Goal: Task Accomplishment & Management: Use online tool/utility

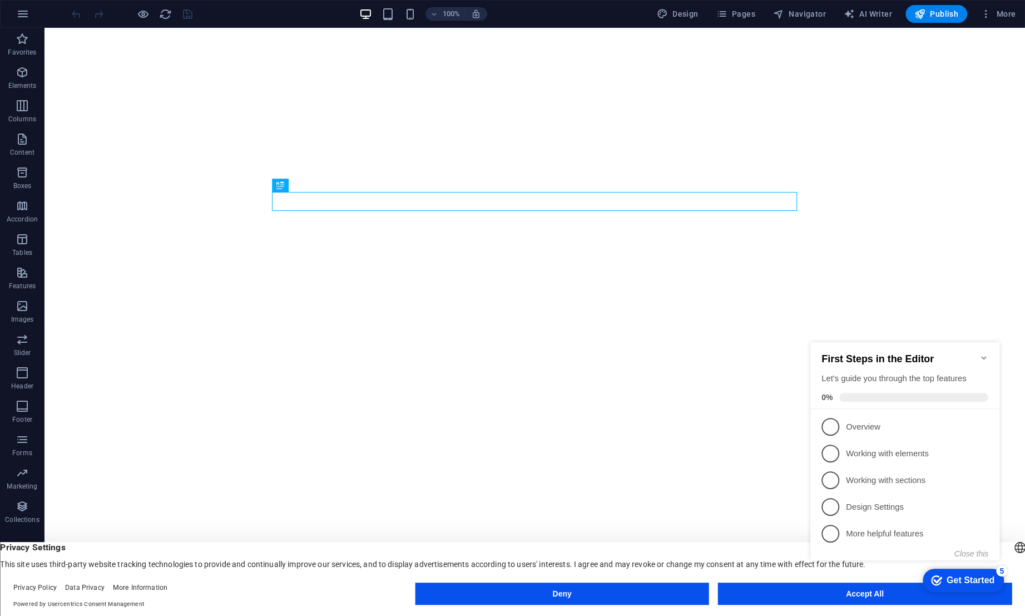
click at [839, 595] on div "checkmark Get Started 5 First Steps in the Editor Let's guide you through the t…" at bounding box center [907, 462] width 202 height 269
click at [869, 594] on div "checkmark Get Started 5 First Steps in the Editor Let's guide you through the t…" at bounding box center [907, 462] width 202 height 270
click at [981, 355] on icon "Minimize checklist" at bounding box center [984, 357] width 9 height 9
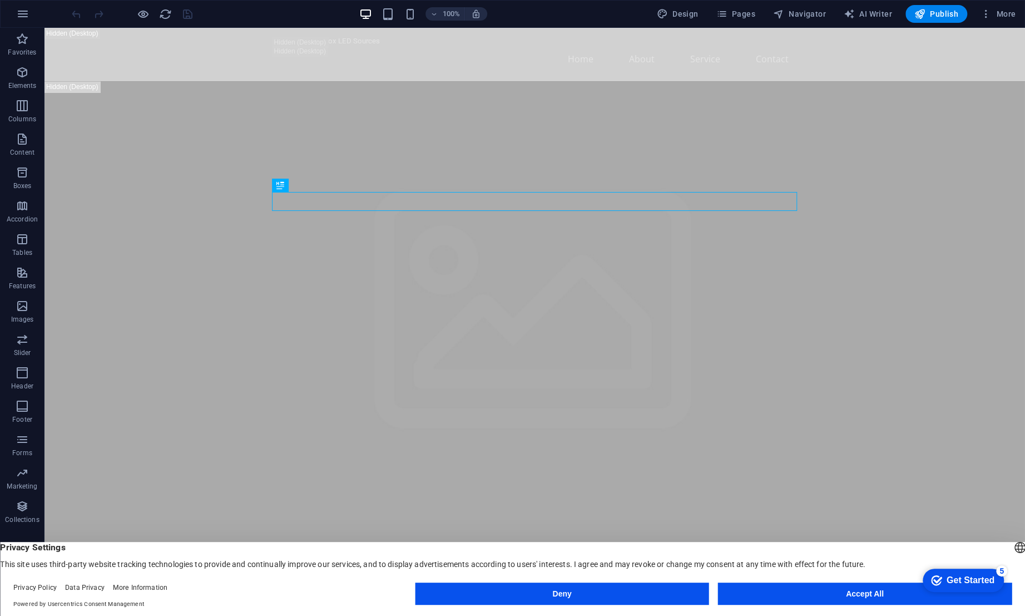
click at [867, 591] on button "Accept All" at bounding box center [865, 593] width 294 height 22
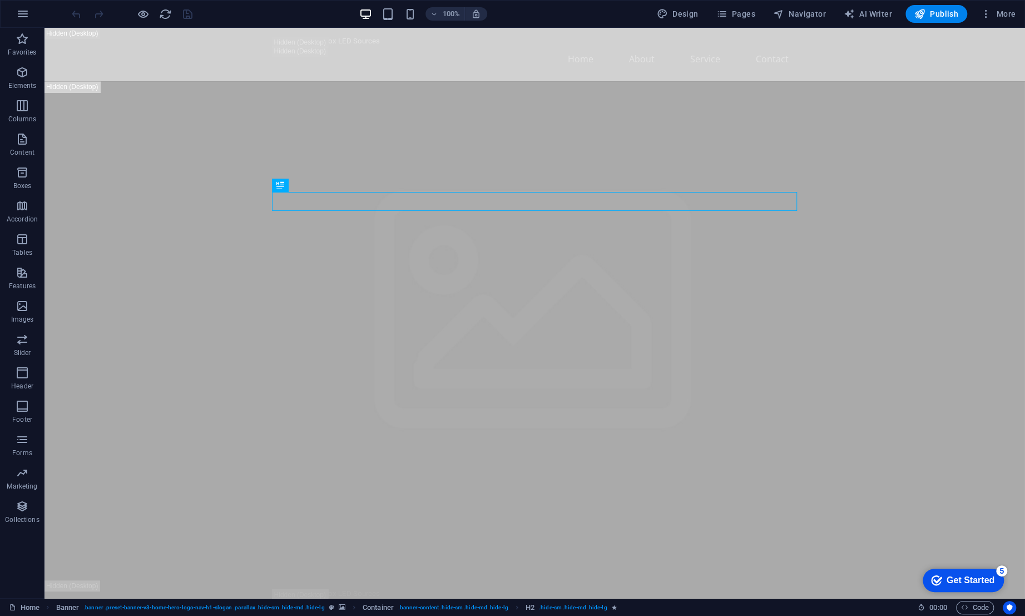
click at [978, 581] on div "Get Started" at bounding box center [971, 580] width 48 height 10
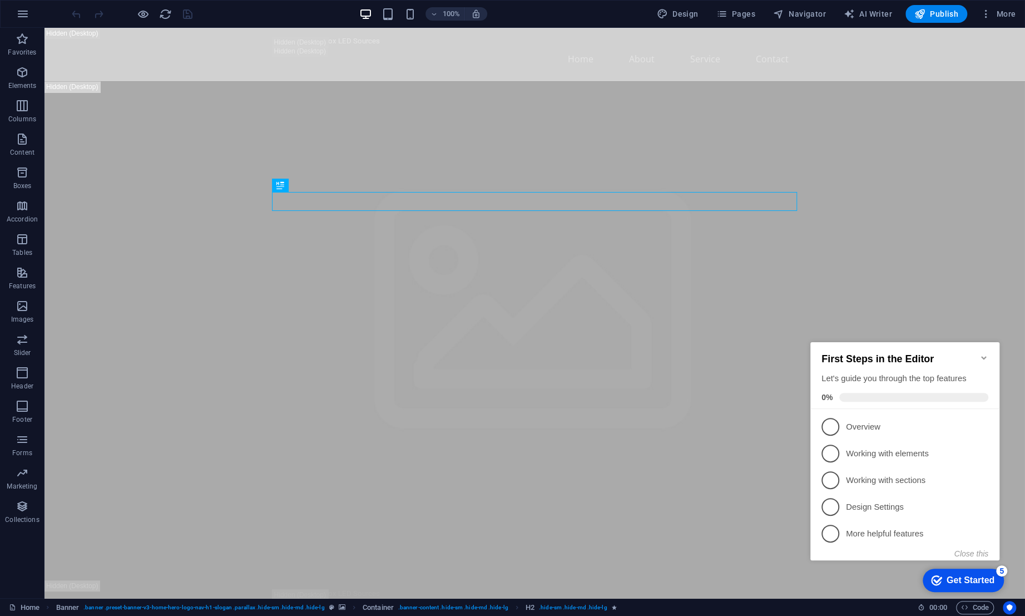
click at [972, 578] on div "Get Started" at bounding box center [971, 580] width 48 height 10
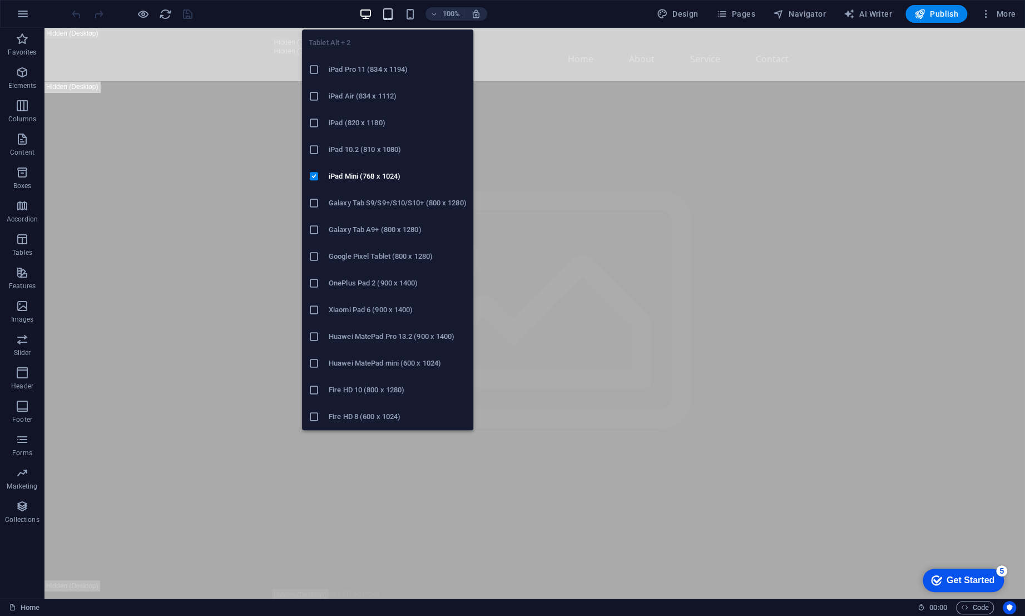
click at [0, 0] on icon "button" at bounding box center [0, 0] width 0 height 0
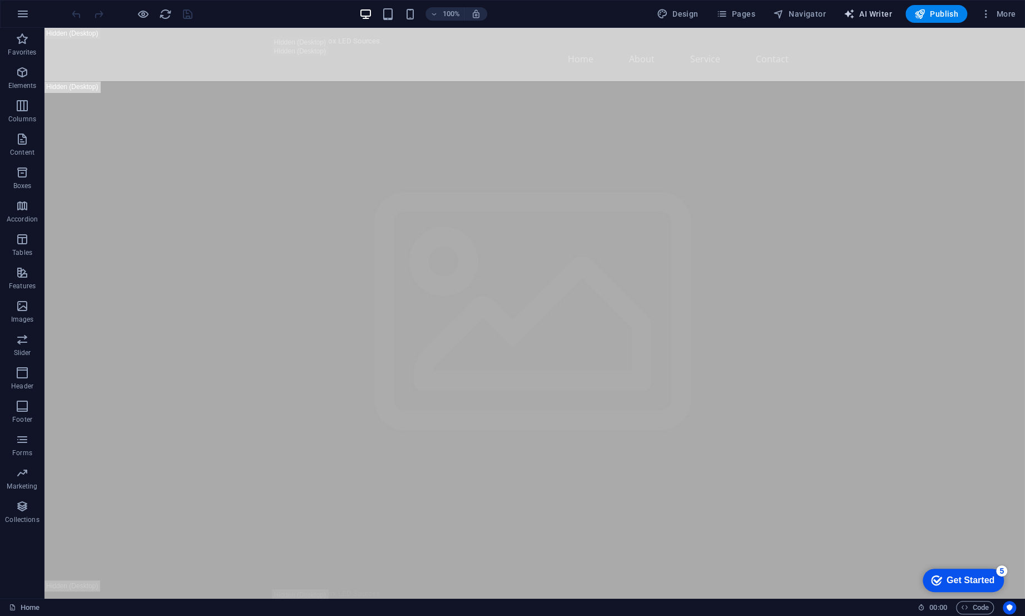
click at [0, 0] on span "AI Writer" at bounding box center [0, 0] width 0 height 0
select select "English"
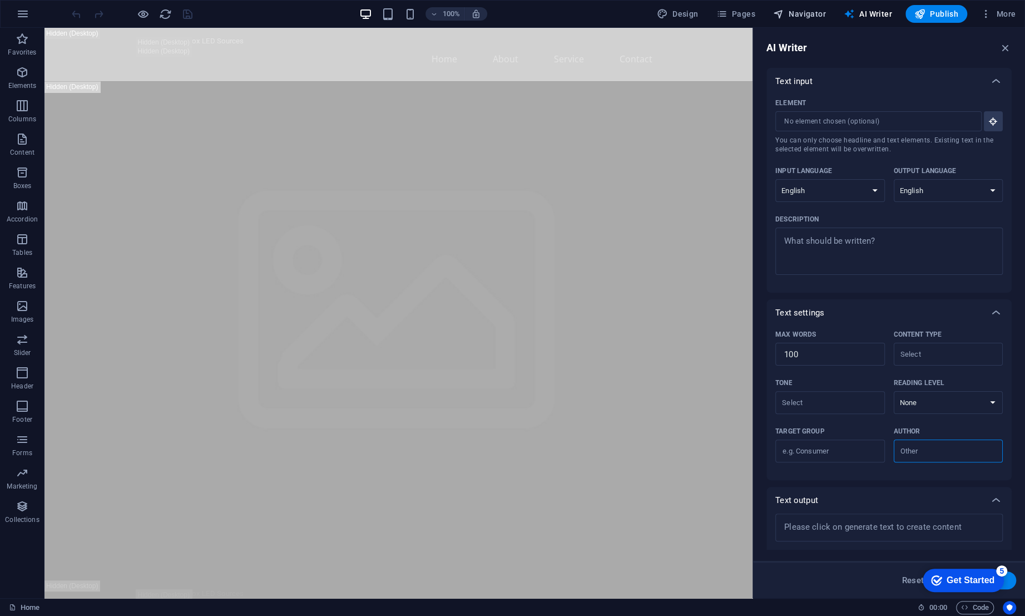
click at [0, 0] on span "Navigator" at bounding box center [0, 0] width 0 height 0
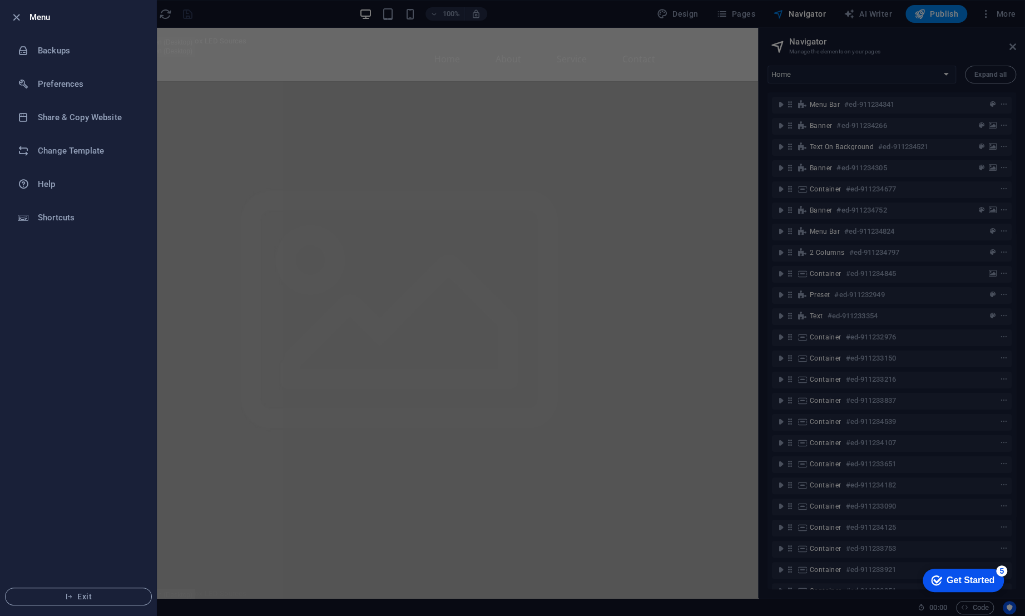
click at [235, 70] on div at bounding box center [512, 308] width 1025 height 616
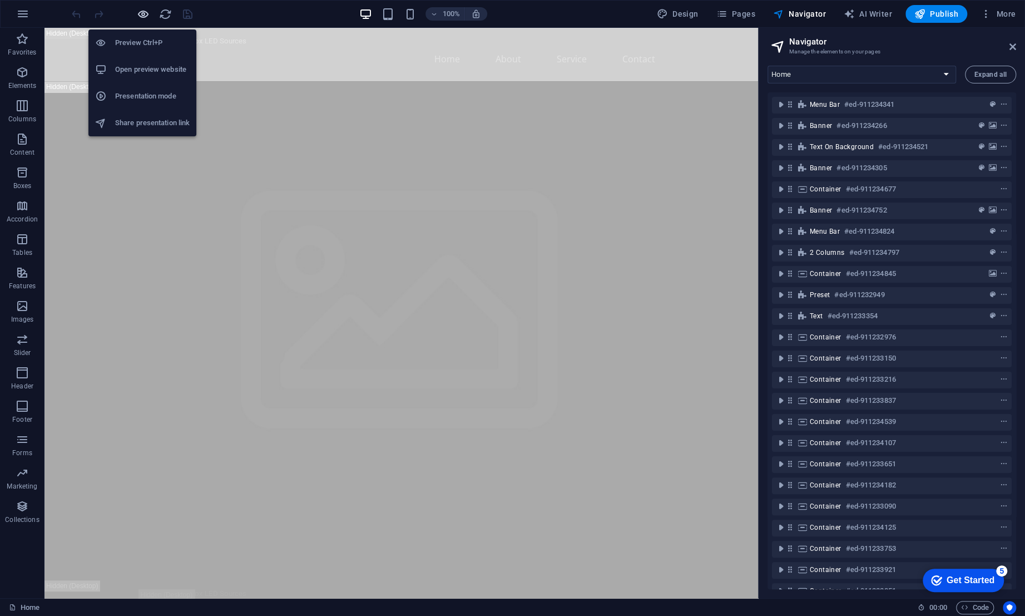
click at [137, 15] on icon "button" at bounding box center [143, 14] width 13 height 13
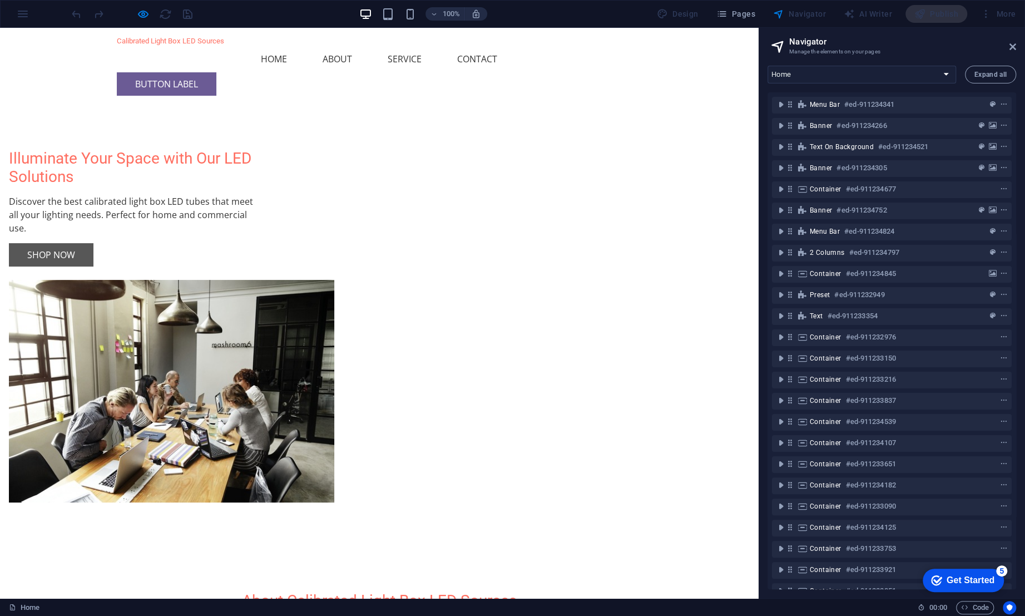
click at [93, 266] on link "Shop Now" at bounding box center [51, 254] width 85 height 23
click at [216, 72] on link "Button label" at bounding box center [167, 83] width 100 height 23
click at [491, 48] on link "Contact" at bounding box center [477, 59] width 58 height 27
click at [409, 48] on link "Service" at bounding box center [405, 59] width 52 height 27
click at [344, 48] on link "About" at bounding box center [337, 59] width 47 height 27
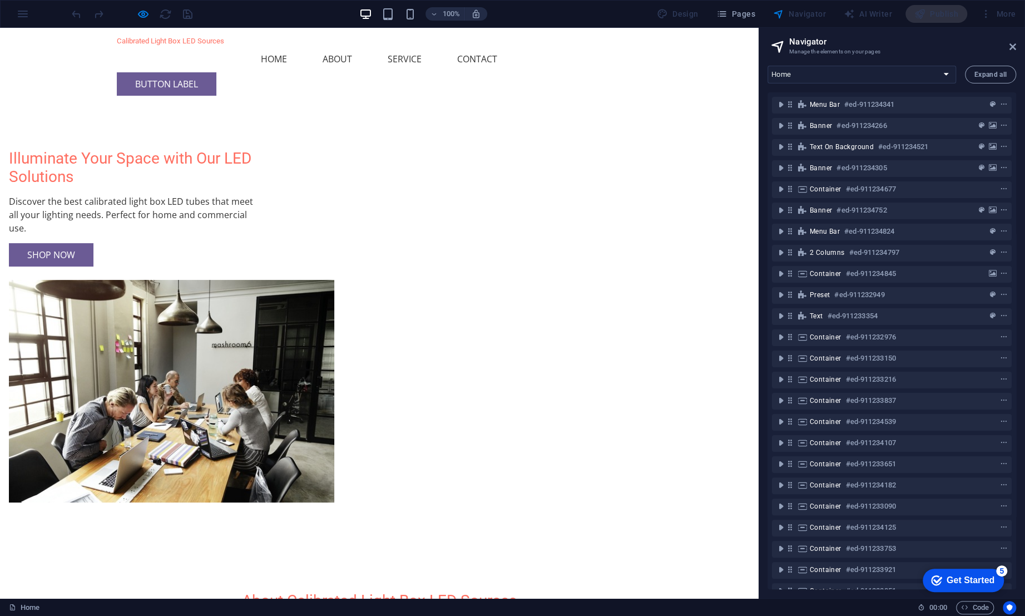
click at [279, 52] on link "Home" at bounding box center [274, 59] width 44 height 27
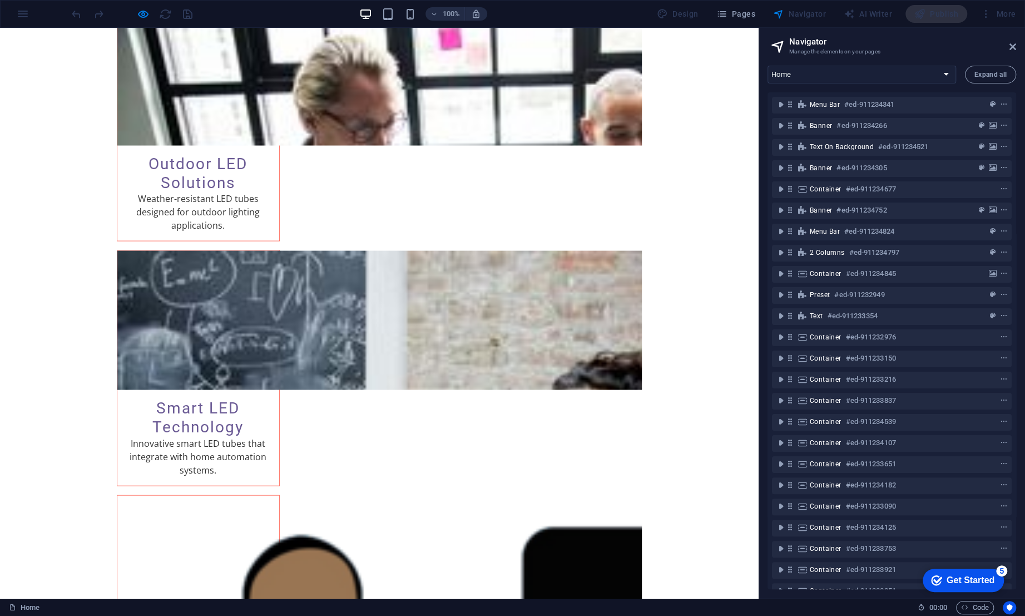
scroll to position [1720, 0]
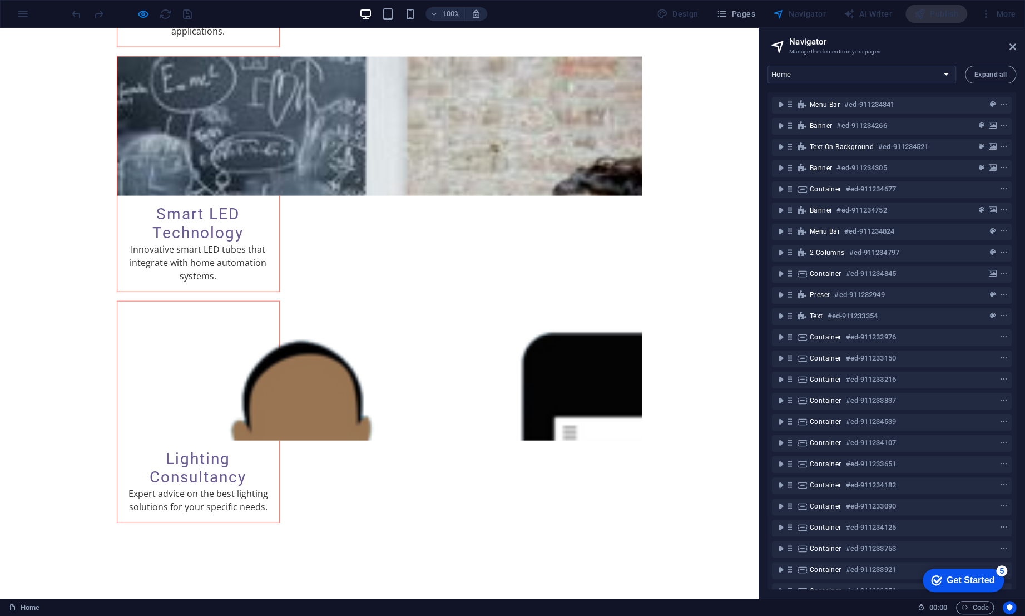
click at [0, 0] on div "Navigator" at bounding box center [0, 0] width 0 height 0
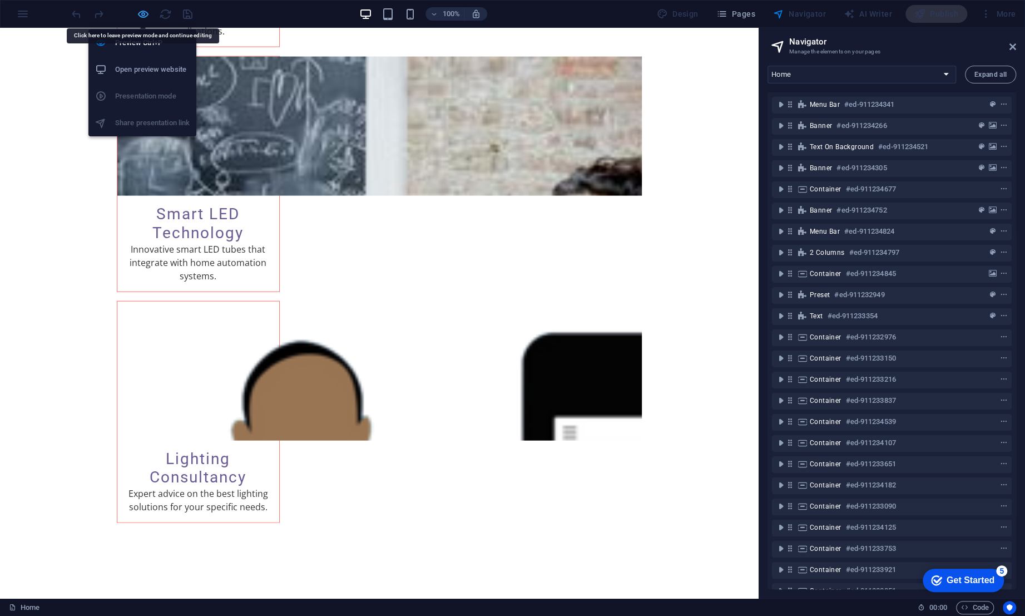
click at [145, 15] on icon "button" at bounding box center [143, 14] width 13 height 13
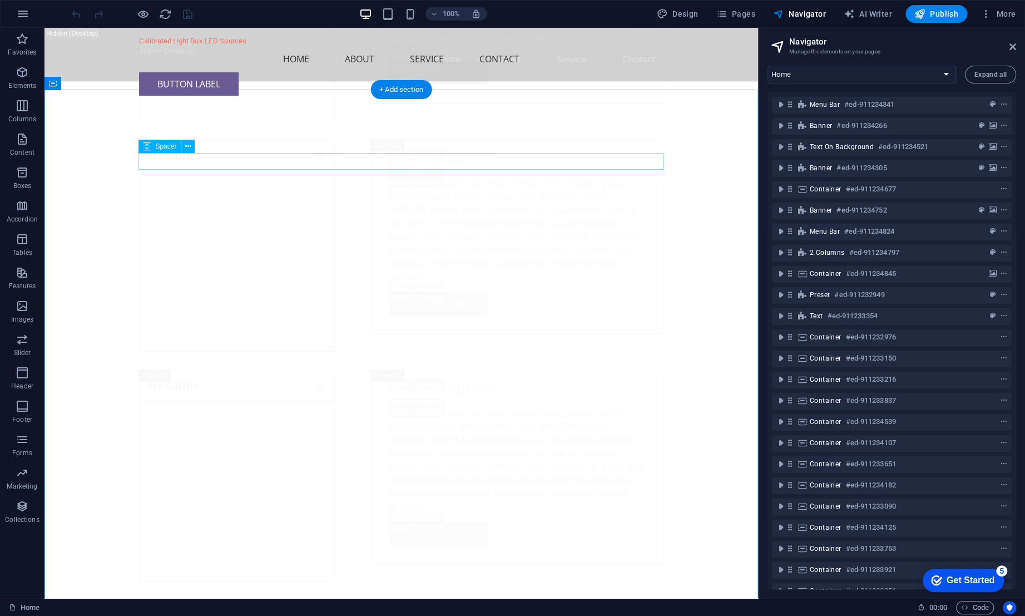
scroll to position [9050, 0]
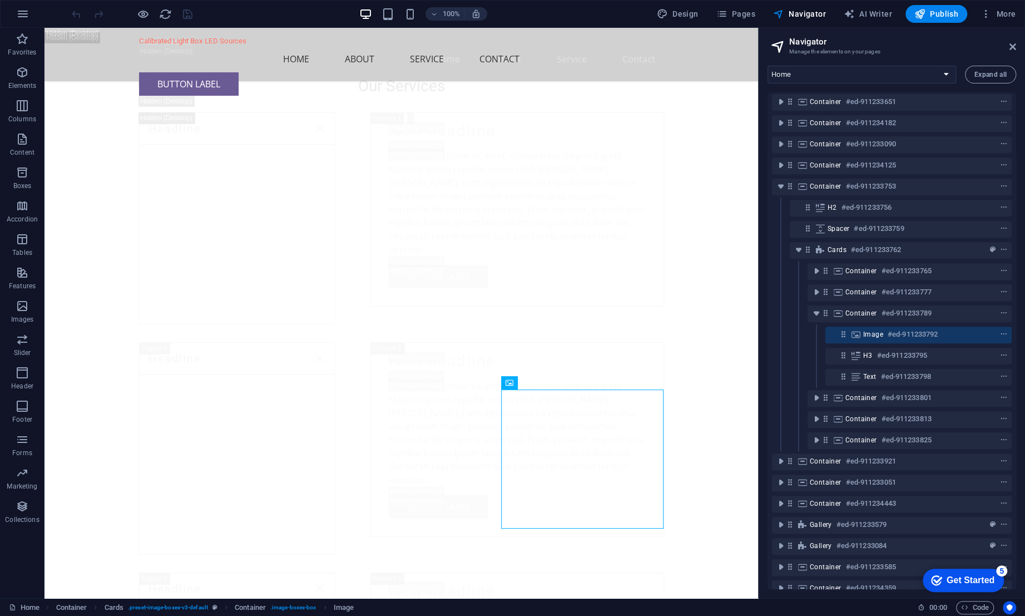
scroll to position [8811, 0]
click at [0, 0] on span "AI Writer" at bounding box center [0, 0] width 0 height 0
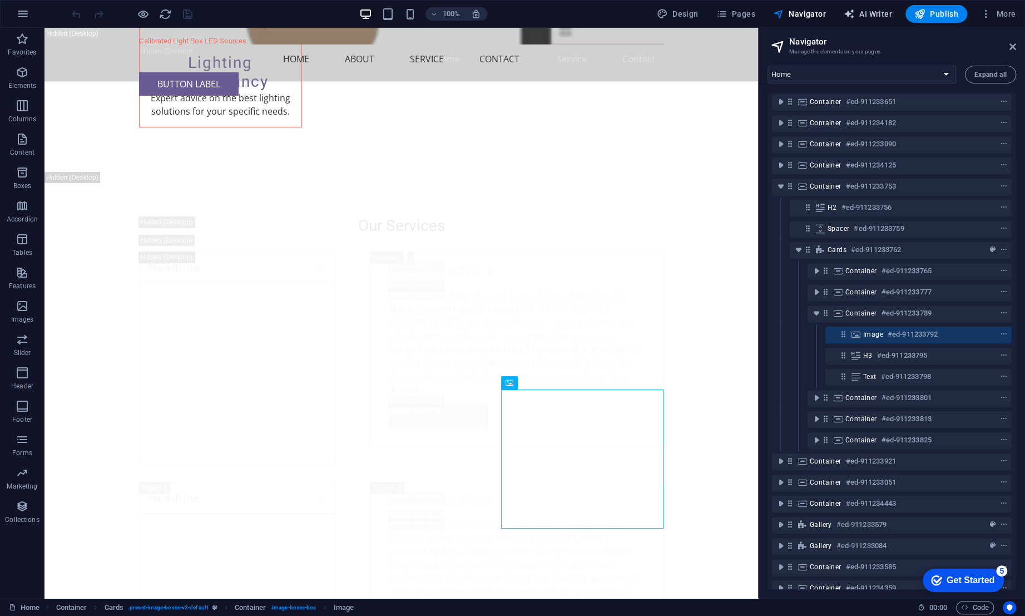
select select "English"
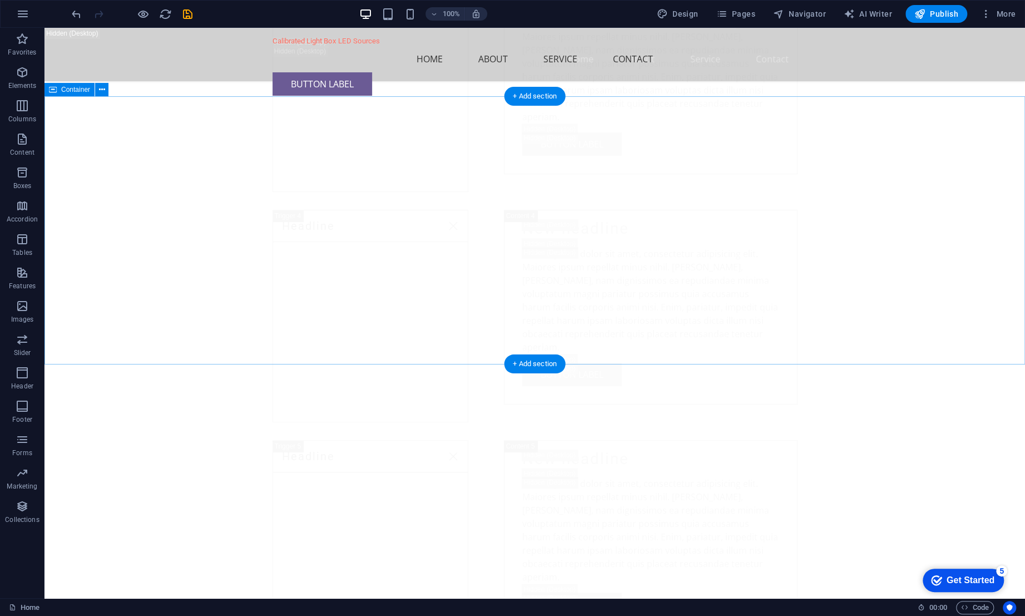
scroll to position [9570, 0]
click at [0, 0] on button "More" at bounding box center [0, 0] width 0 height 0
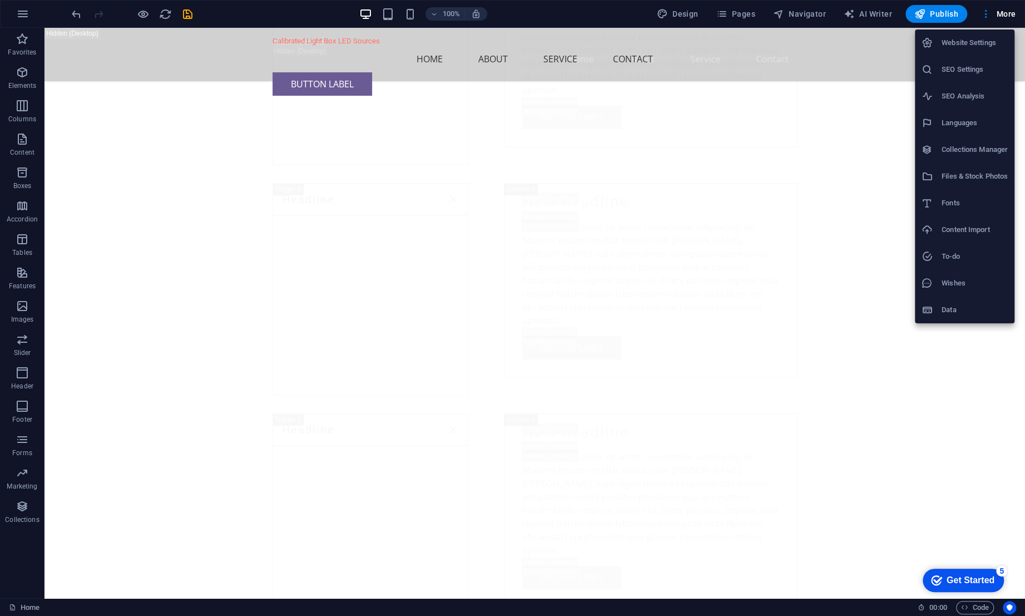
click at [942, 279] on h6 "Wishes" at bounding box center [975, 282] width 66 height 13
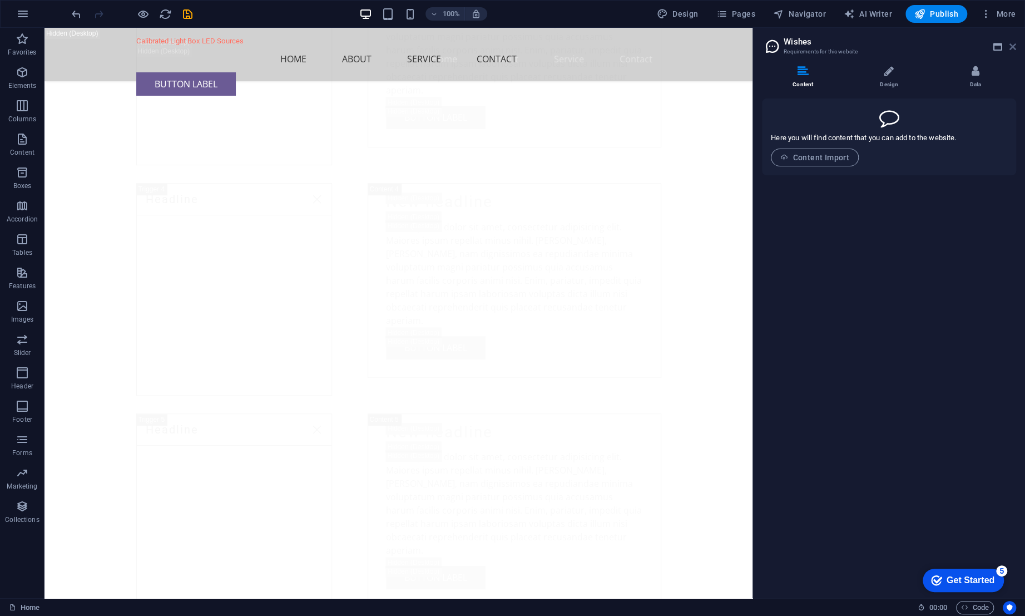
click at [1016, 48] on icon at bounding box center [1013, 46] width 7 height 9
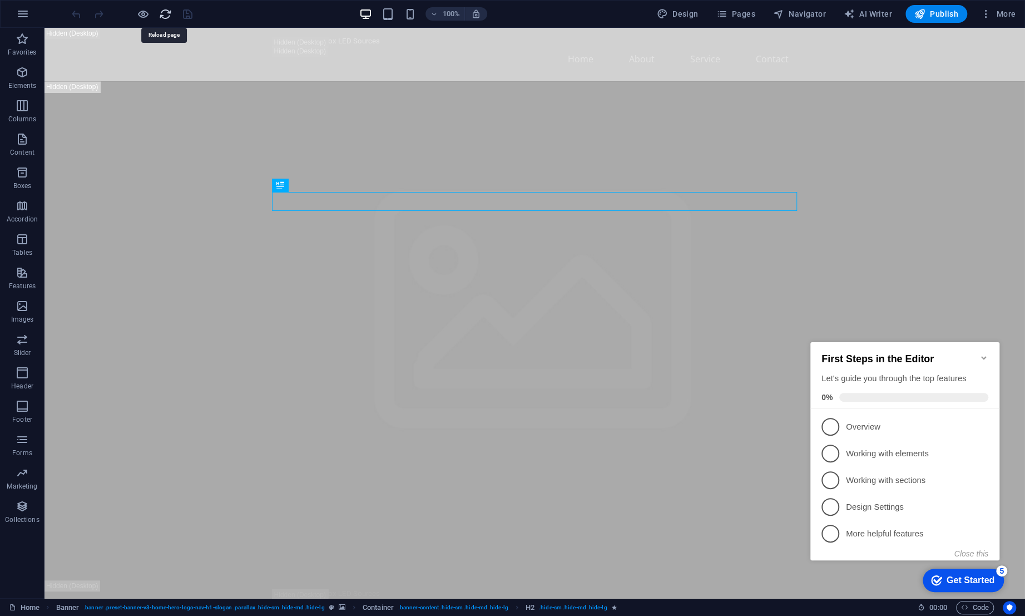
click at [167, 14] on icon "reload" at bounding box center [165, 14] width 13 height 13
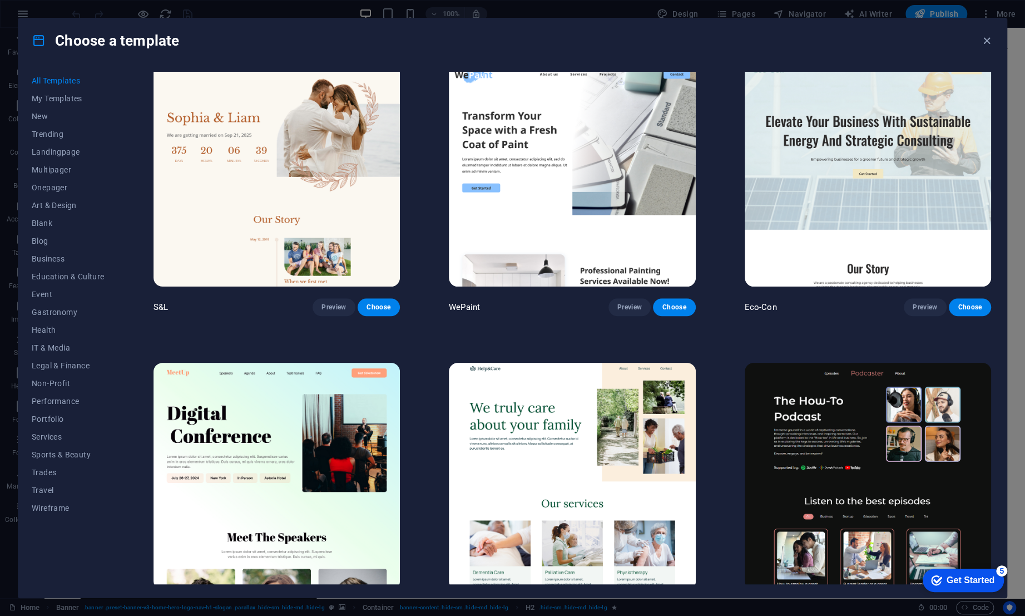
scroll to position [629, 0]
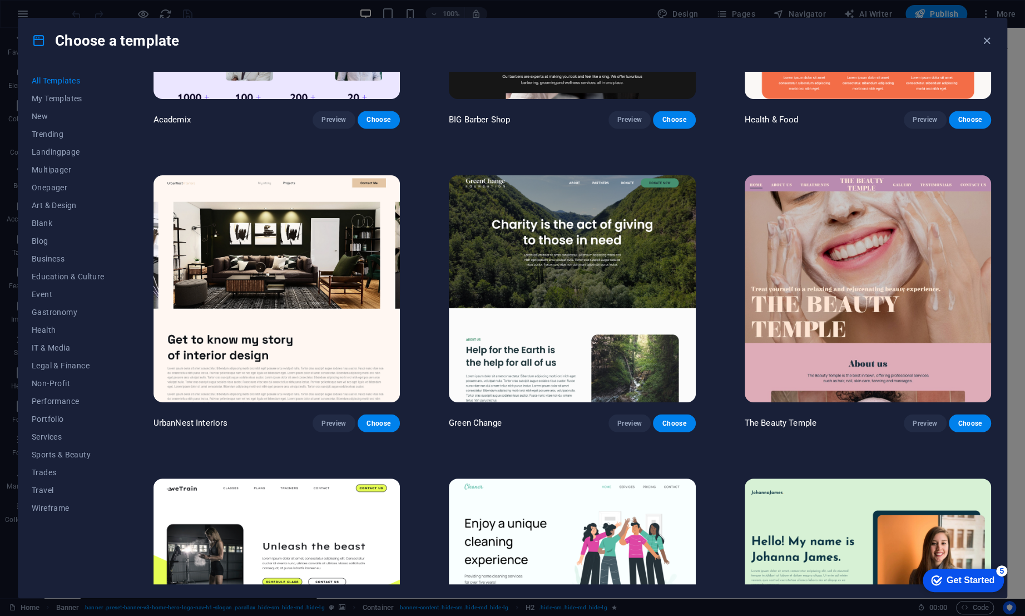
scroll to position [1456, 0]
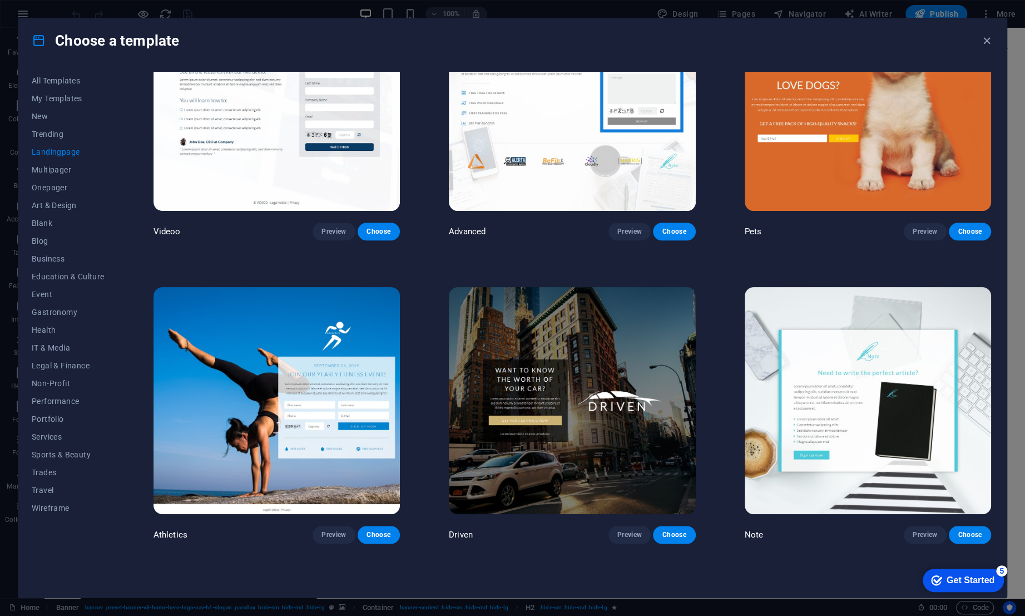
scroll to position [699, 0]
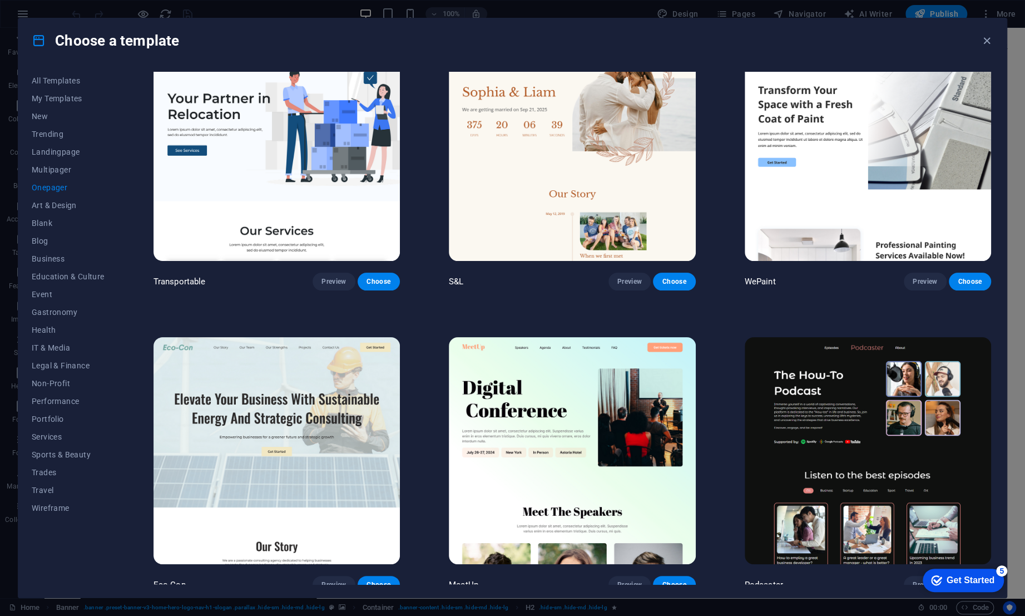
scroll to position [0, 0]
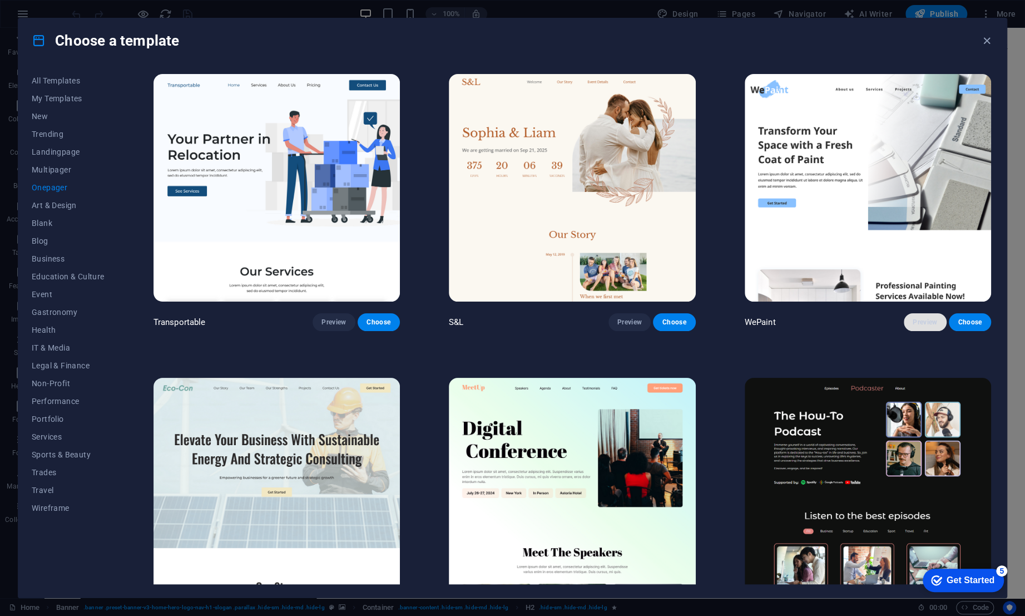
click at [929, 325] on button "Preview" at bounding box center [925, 322] width 42 height 18
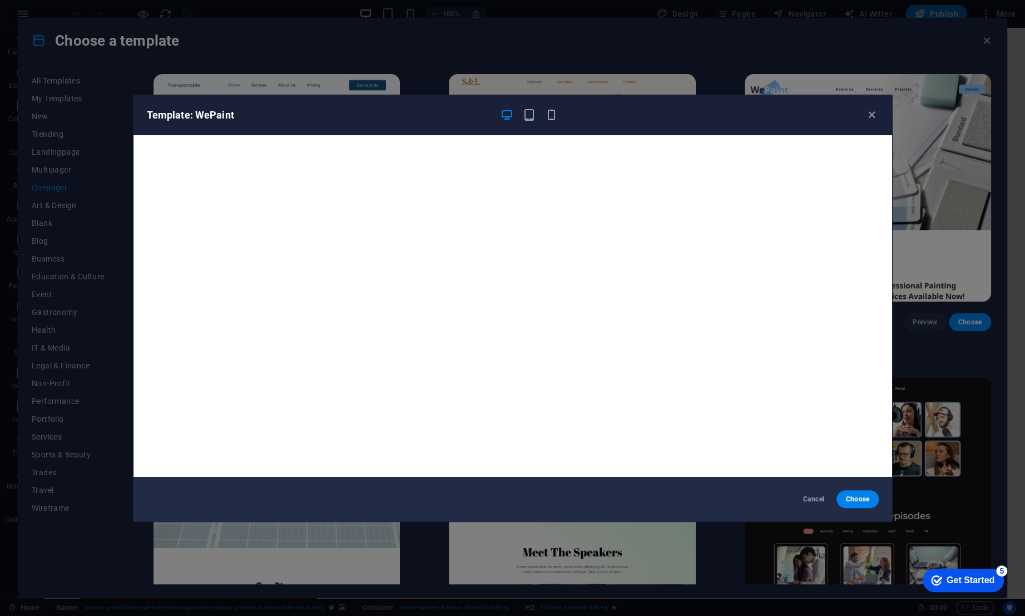
scroll to position [2, 0]
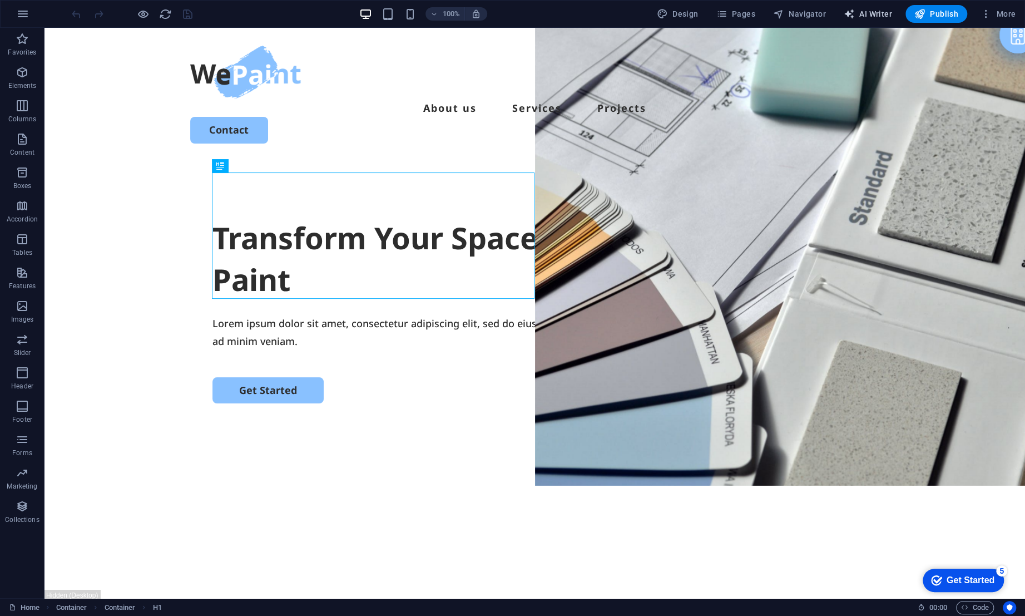
select select "English"
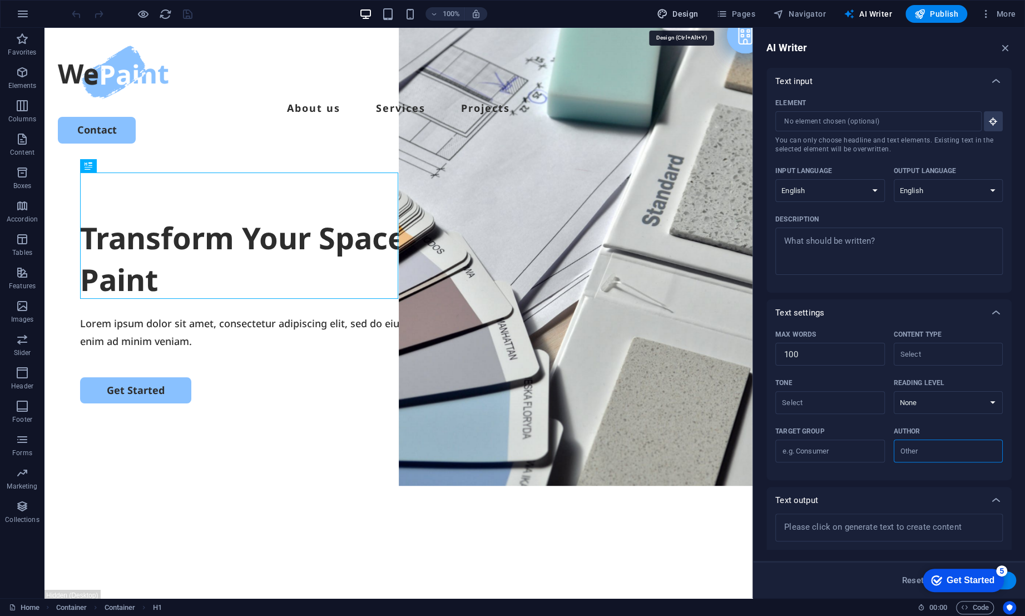
click at [689, 16] on span "Design" at bounding box center [701, 10] width 37 height 42
select select "px"
select select "500"
select select "px"
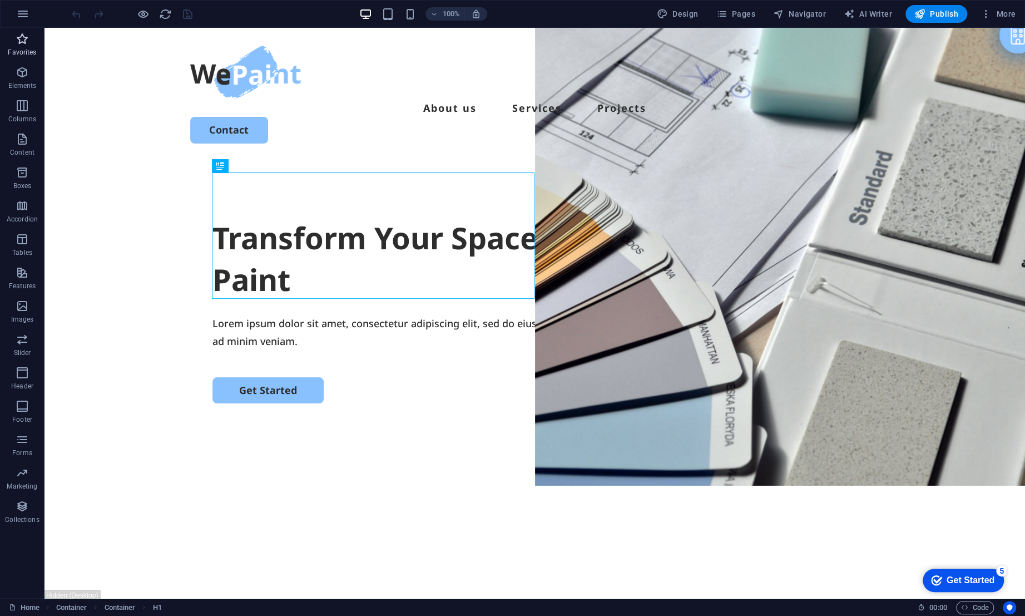
click at [24, 43] on icon "button" at bounding box center [22, 38] width 13 height 13
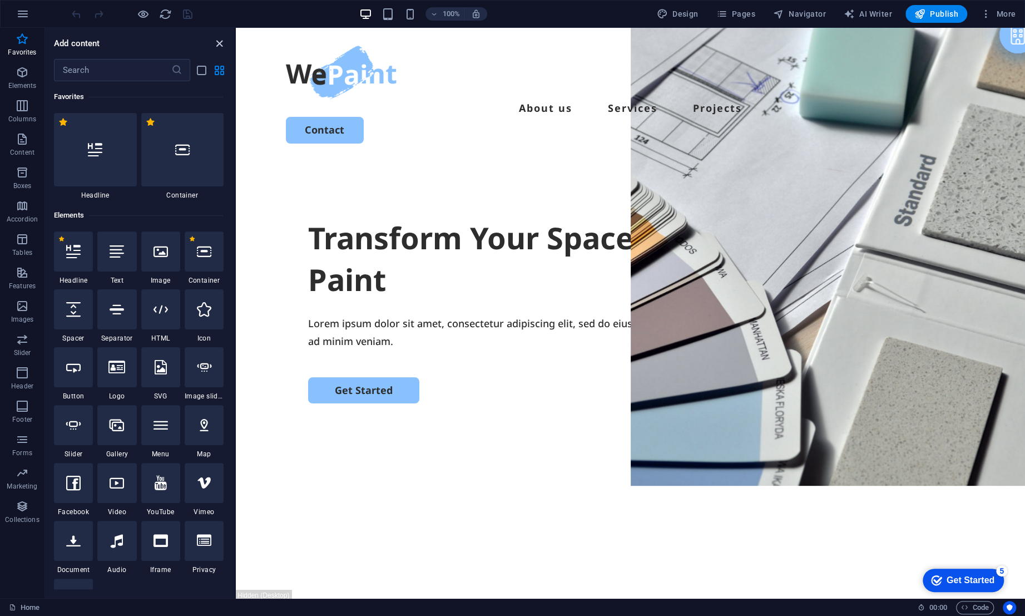
click at [223, 46] on icon "close panel" at bounding box center [219, 43] width 13 height 13
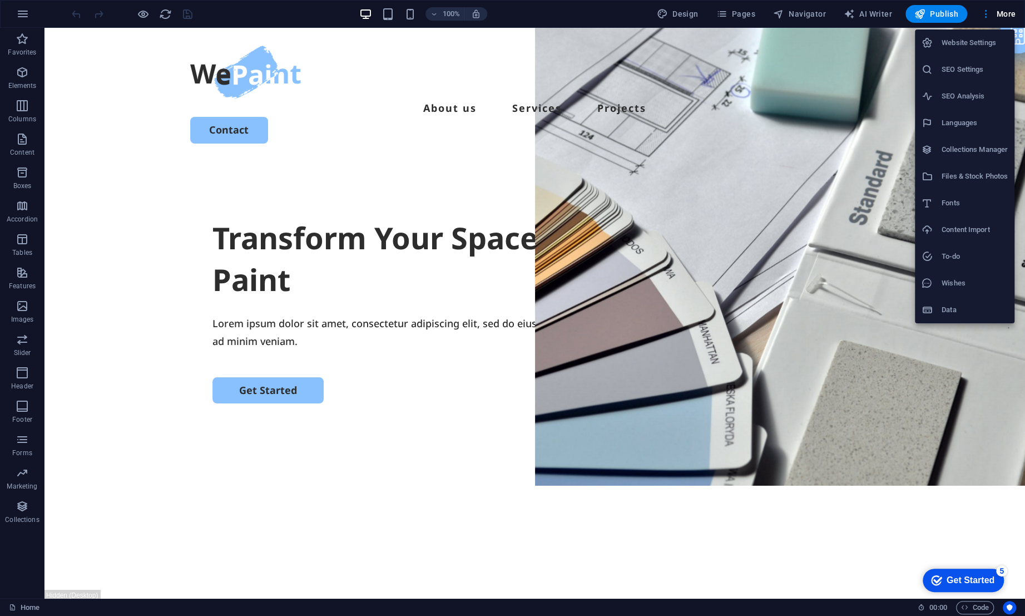
click at [21, 19] on div at bounding box center [512, 308] width 1025 height 616
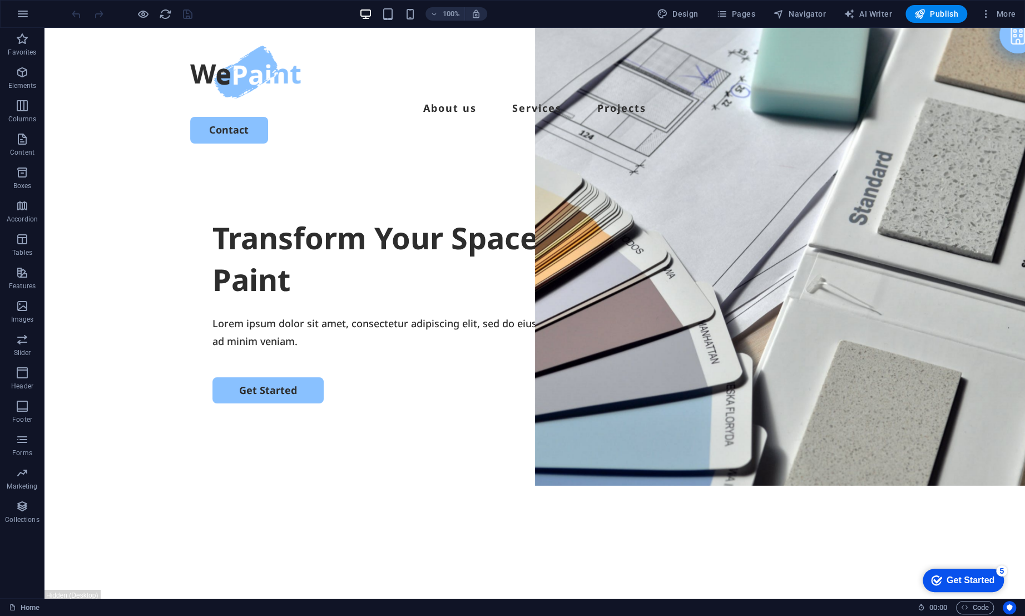
click at [21, 19] on icon "button" at bounding box center [22, 13] width 13 height 13
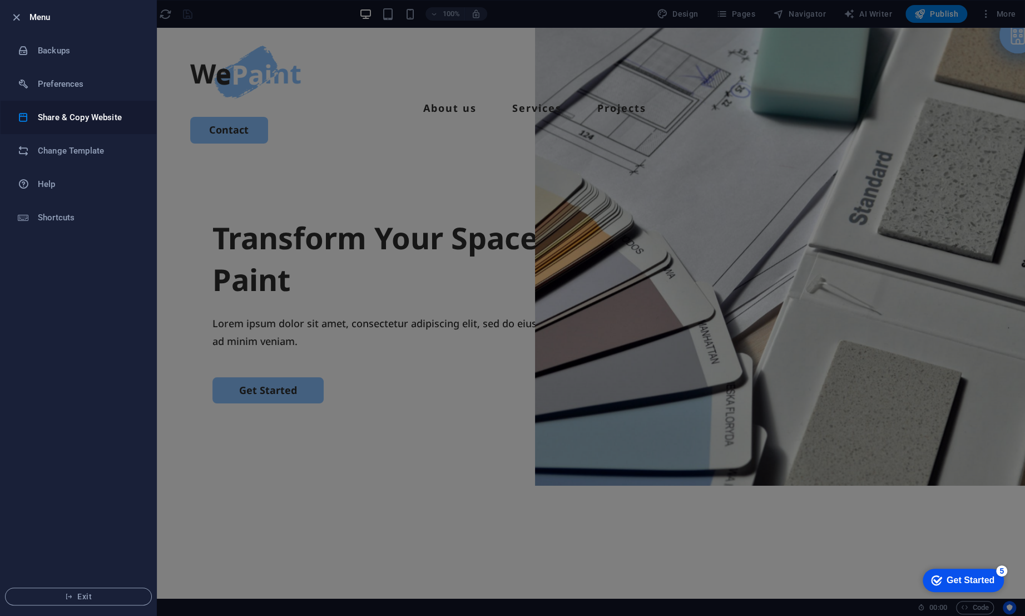
click at [61, 115] on h6 "Share & Copy Website" at bounding box center [89, 117] width 103 height 13
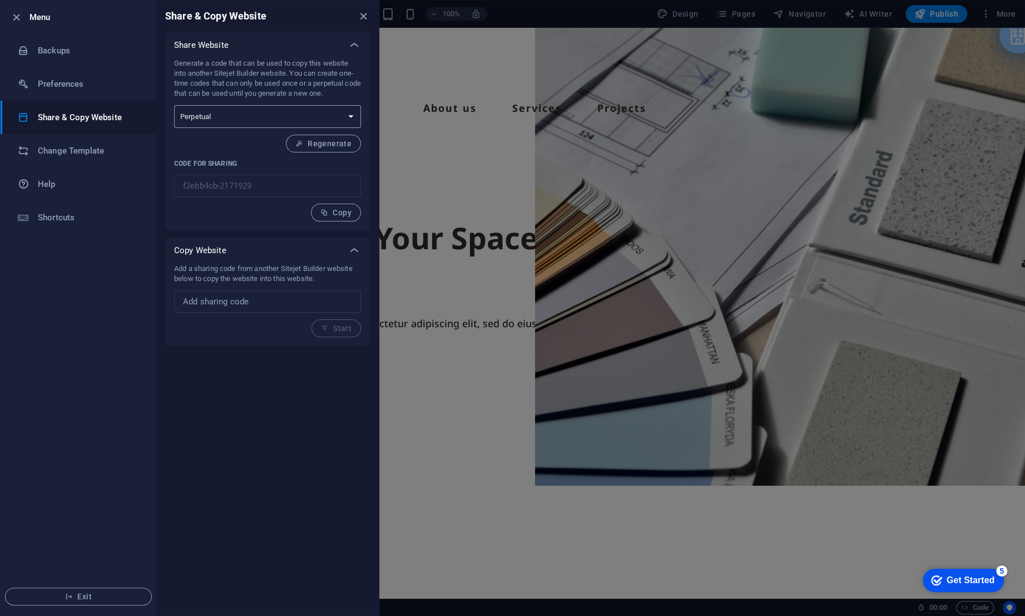
click at [226, 113] on select "One-time Perpetual" at bounding box center [267, 116] width 187 height 23
click at [174, 105] on select "One-time Perpetual" at bounding box center [267, 116] width 187 height 23
click at [83, 146] on h6 "Change Template" at bounding box center [89, 150] width 103 height 13
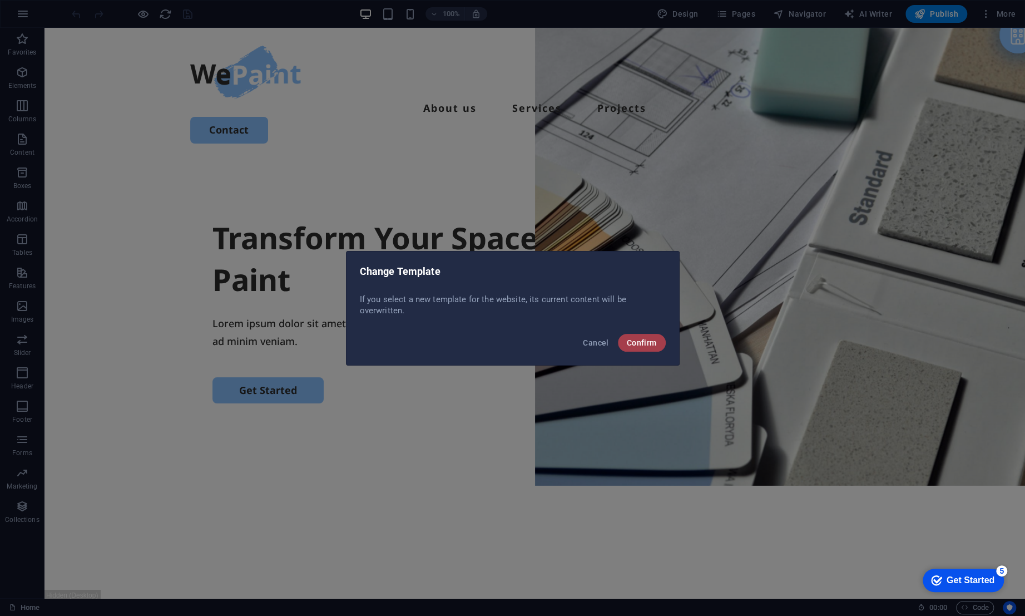
click at [645, 344] on span "Confirm" at bounding box center [642, 342] width 30 height 9
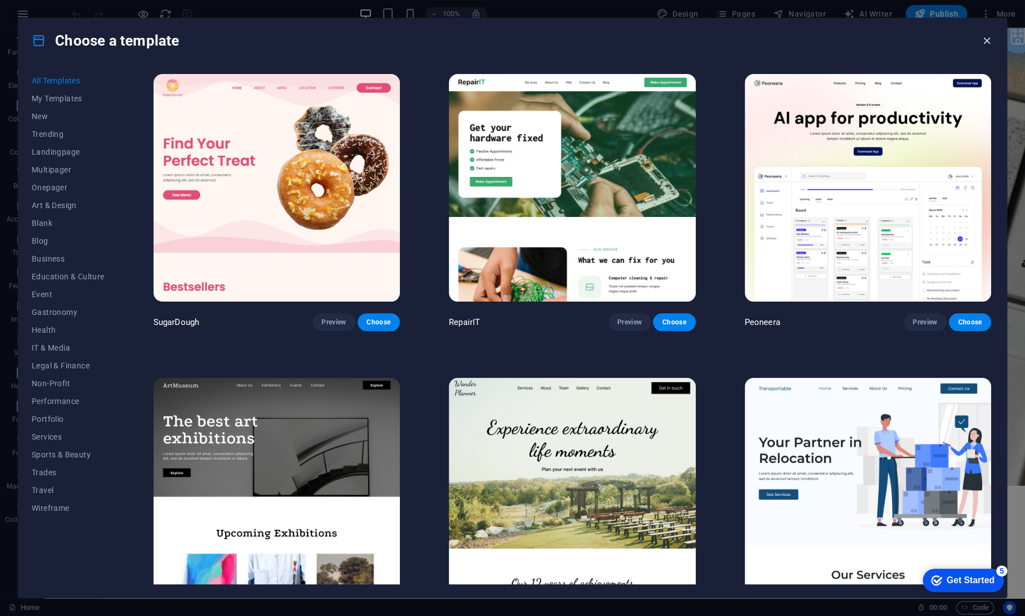
click at [988, 38] on icon "button" at bounding box center [987, 40] width 13 height 13
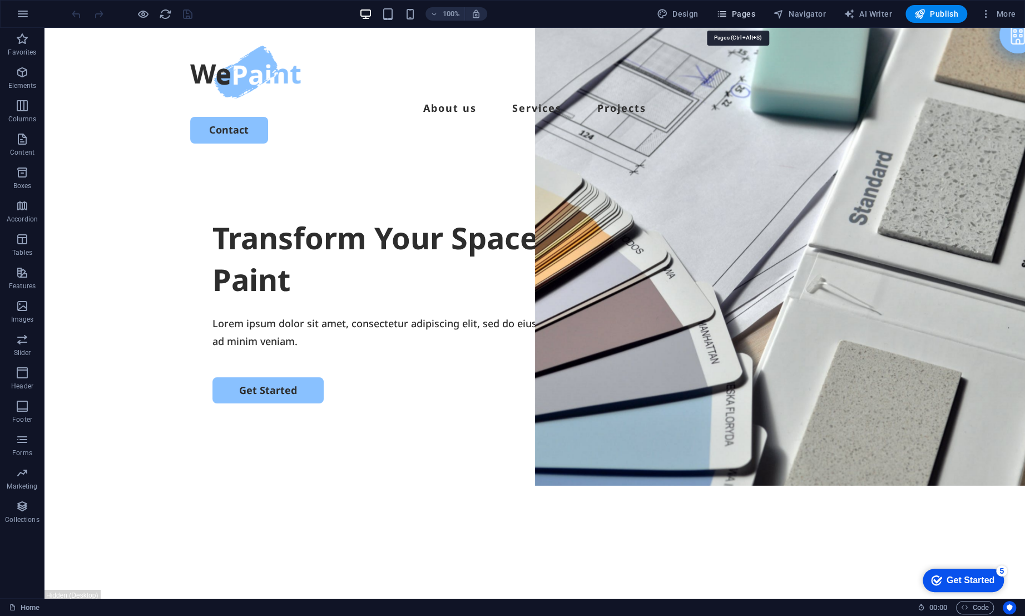
click at [955, 12] on icon "button" at bounding box center [973, 10] width 37 height 42
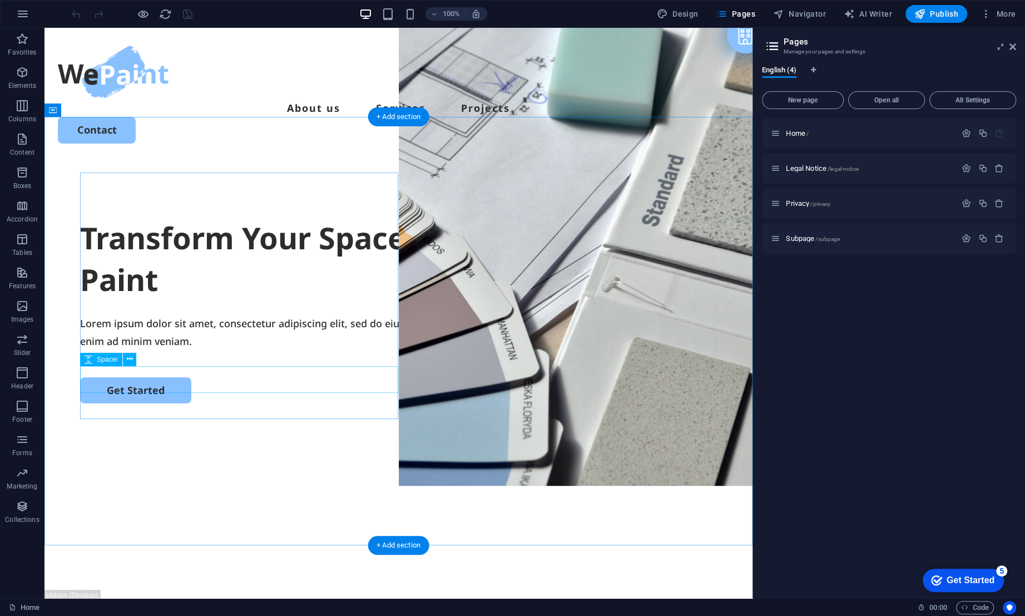
click at [327, 377] on div at bounding box center [398, 363] width 637 height 27
click at [131, 360] on icon at bounding box center [130, 359] width 6 height 12
click at [318, 438] on div "Transform Your Space with a Fresh Coat of Paint Lorem ipsum dolor sit amet, con…" at bounding box center [399, 375] width 708 height 428
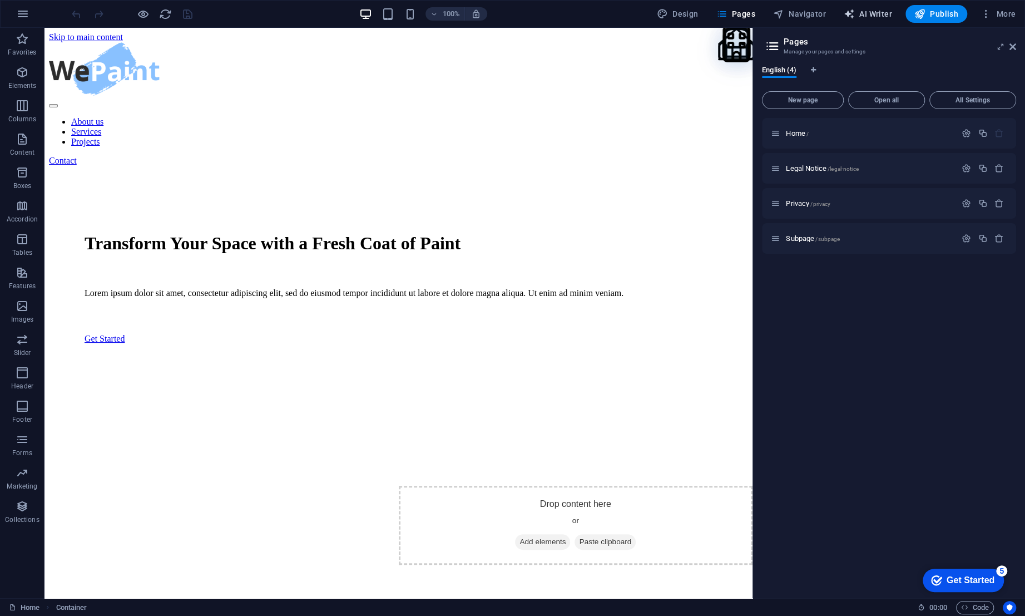
click at [874, 10] on span "AI Writer" at bounding box center [868, 13] width 48 height 11
select select "English"
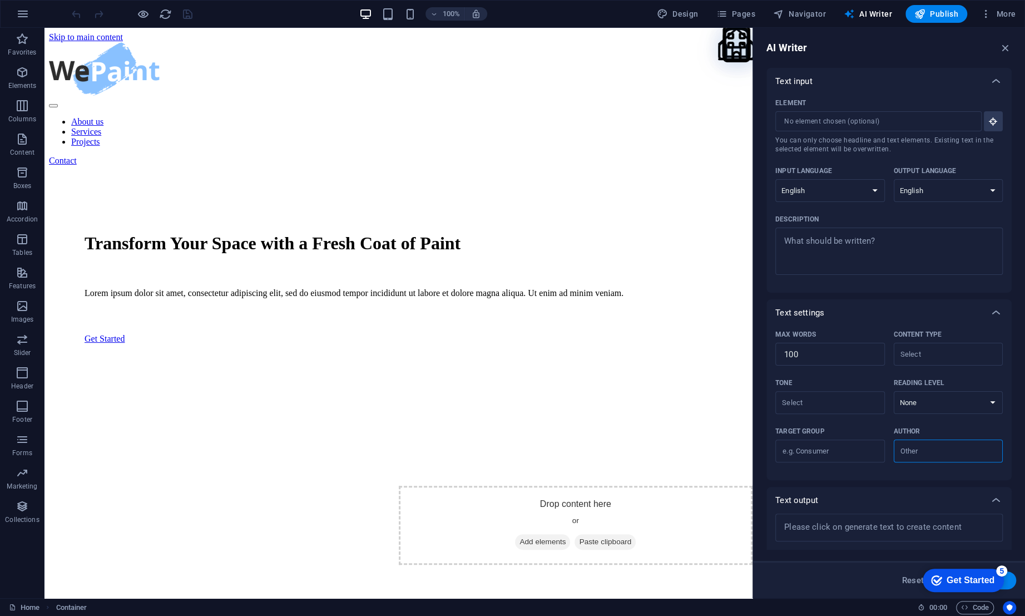
click at [886, 76] on div "Text input" at bounding box center [878, 81] width 207 height 11
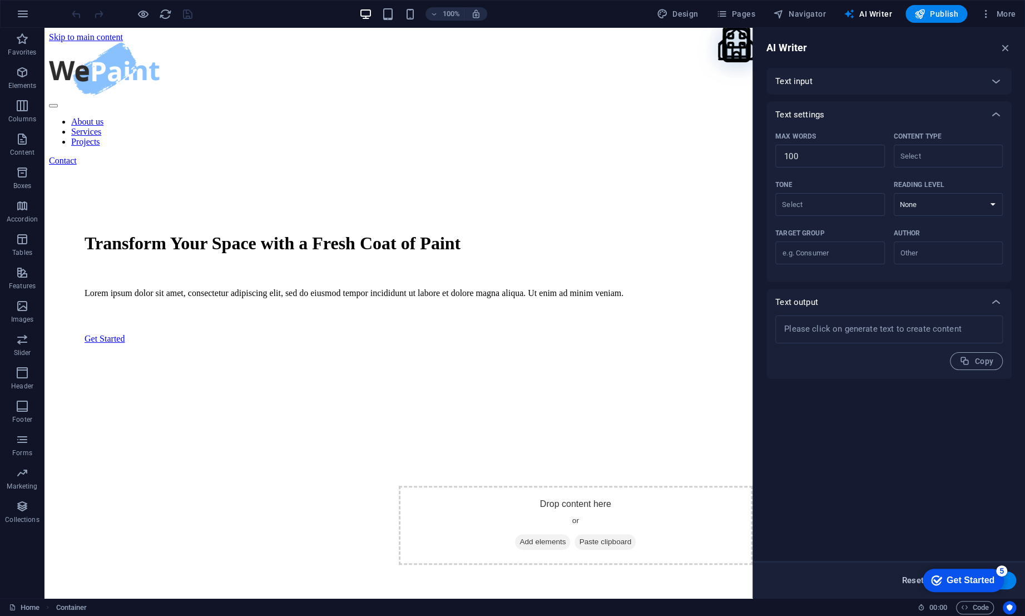
click at [907, 580] on span "Reset" at bounding box center [913, 580] width 22 height 9
type textarea "x"
click at [947, 584] on div "Get Started" at bounding box center [971, 580] width 48 height 10
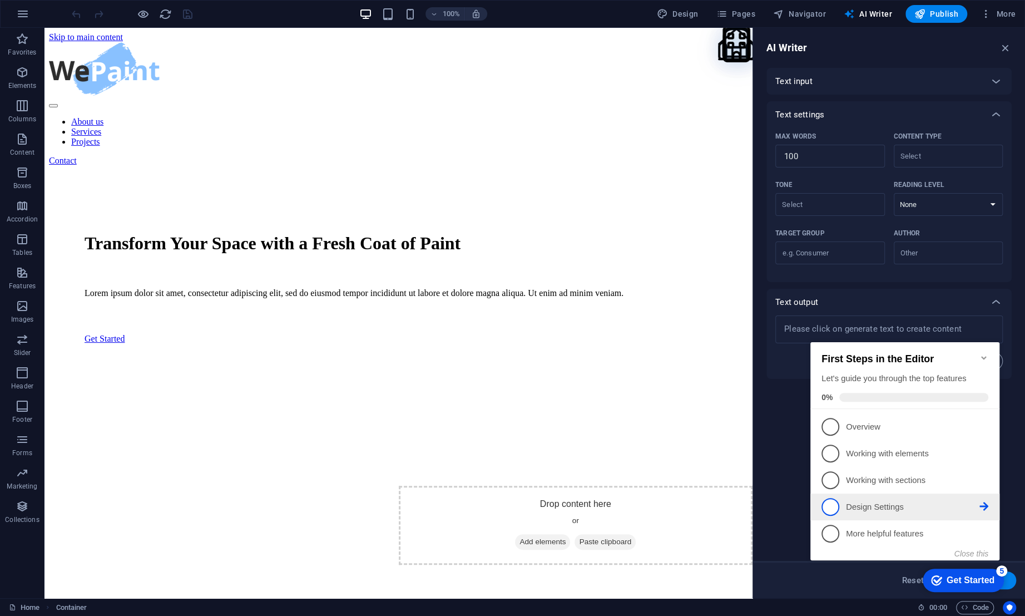
click at [891, 507] on p "Design Settings - incomplete" at bounding box center [913, 507] width 134 height 12
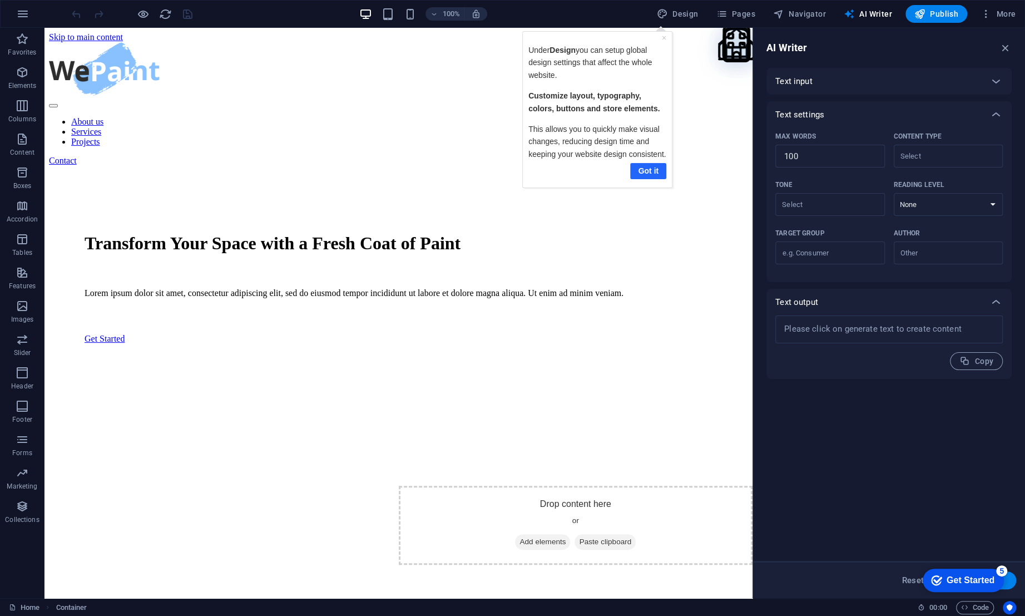
click at [653, 172] on link "Got it" at bounding box center [648, 170] width 36 height 16
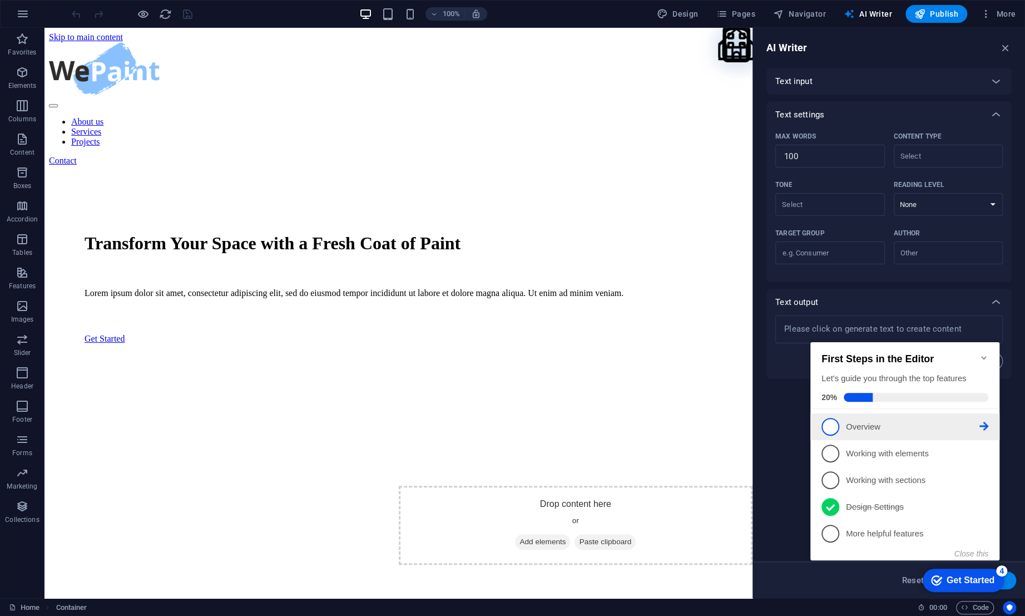
click at [862, 427] on p "Overview - incomplete" at bounding box center [913, 427] width 134 height 12
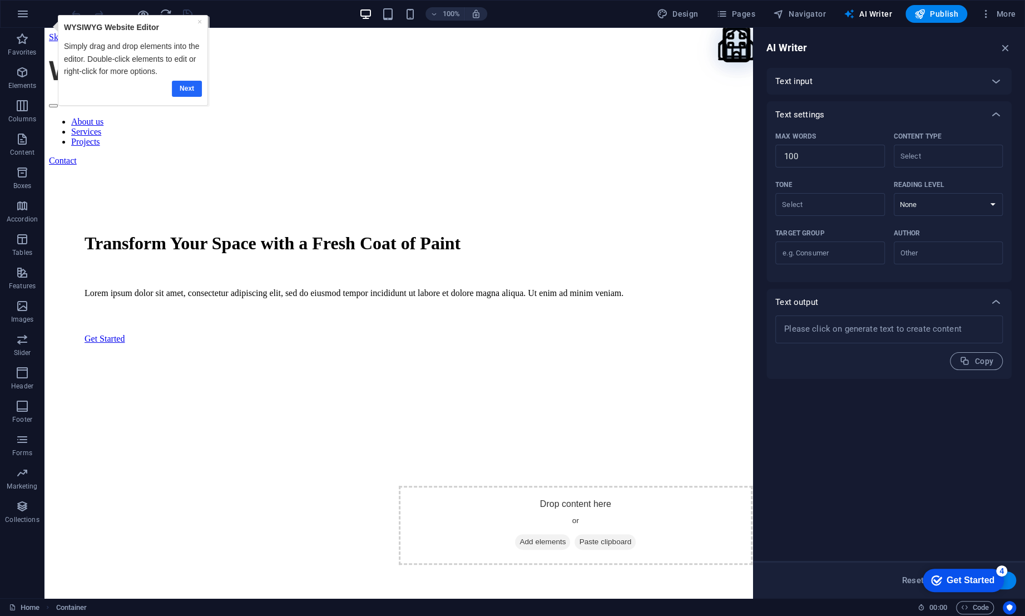
click at [181, 83] on link "Next" at bounding box center [187, 88] width 30 height 16
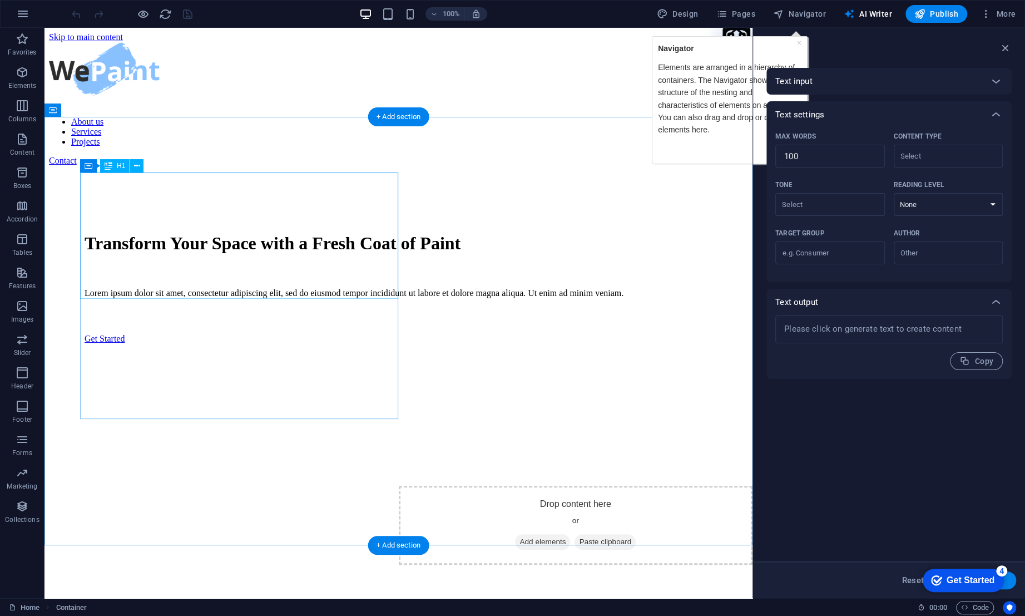
click at [179, 233] on div "Transform Your Space with a Fresh Coat of Paint" at bounding box center [399, 243] width 628 height 21
select select "px"
select select "500"
select select "px"
